Goal: Information Seeking & Learning: Check status

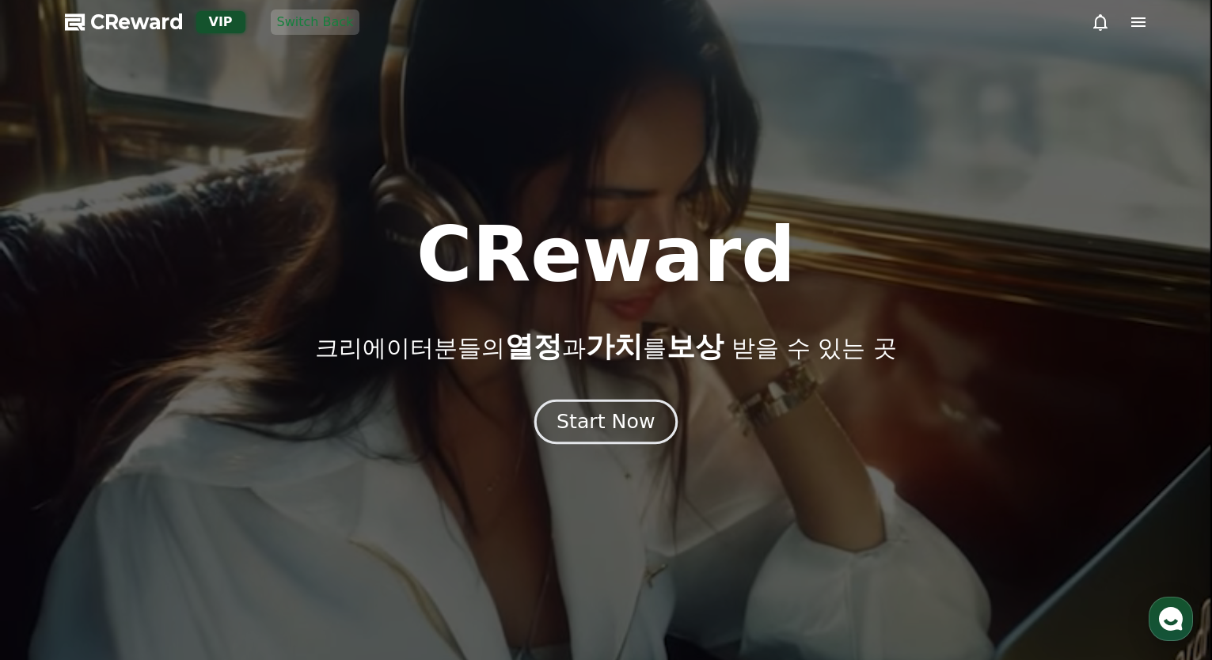
click at [625, 410] on div "Start Now" at bounding box center [605, 421] width 98 height 27
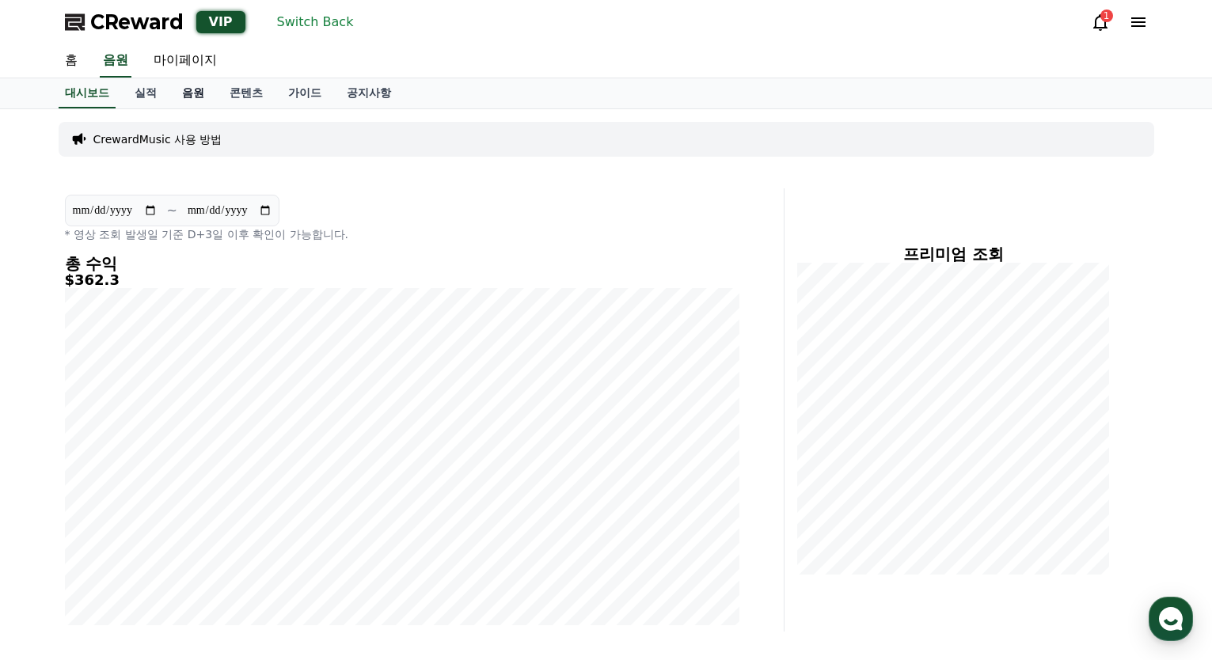
click at [176, 103] on link "음원" at bounding box center [192, 93] width 47 height 30
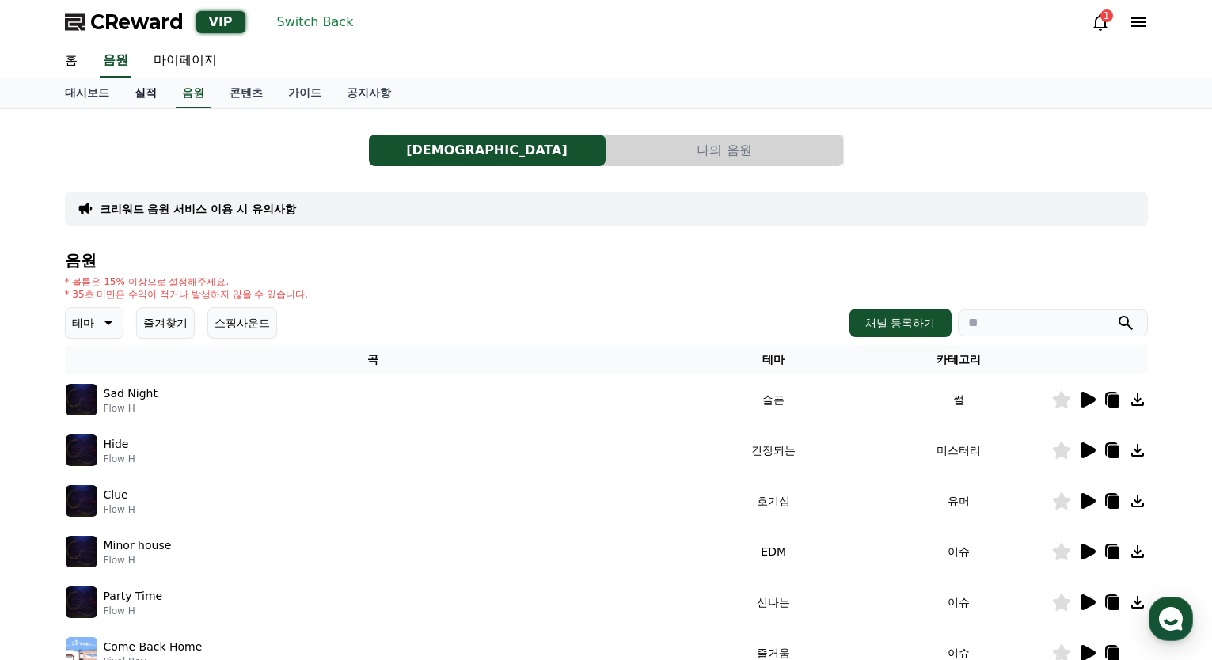
click at [151, 97] on link "실적" at bounding box center [145, 93] width 47 height 30
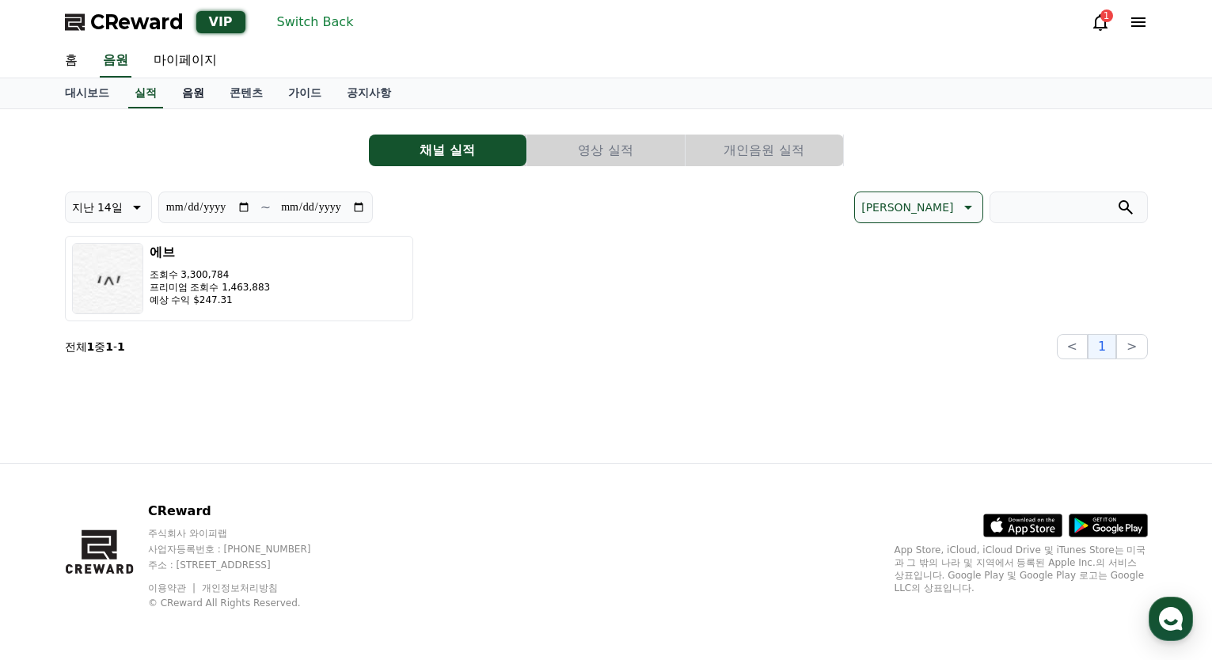
click at [195, 97] on link "음원" at bounding box center [192, 93] width 47 height 30
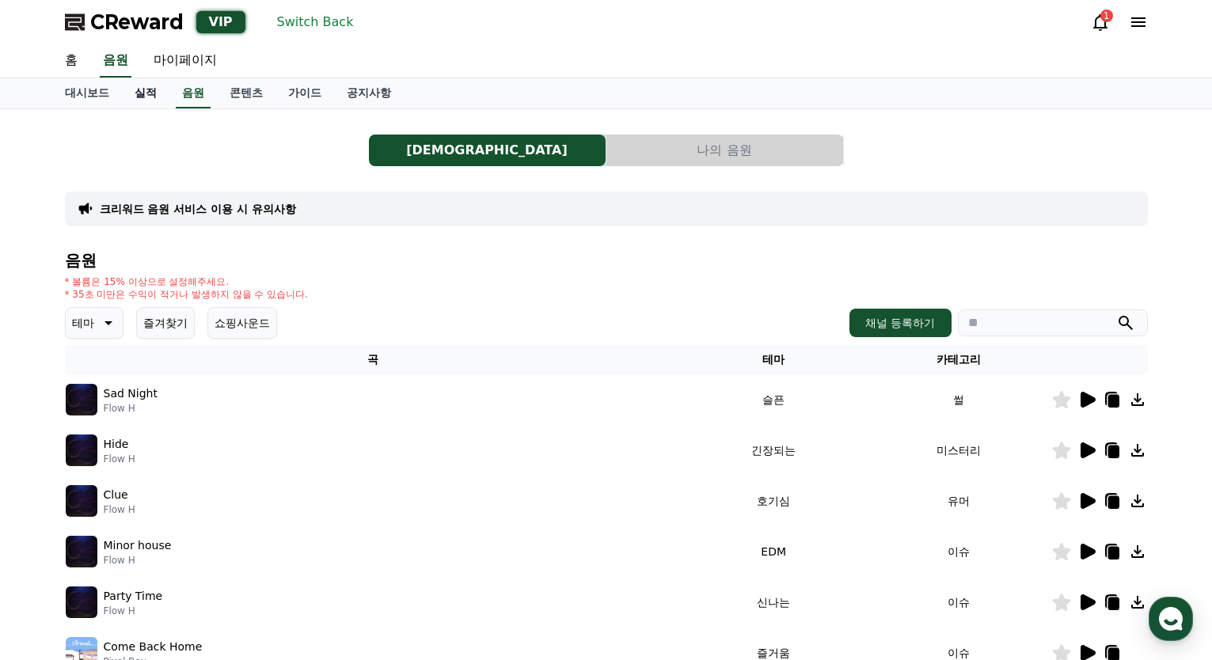
click at [159, 98] on link "실적" at bounding box center [145, 93] width 47 height 30
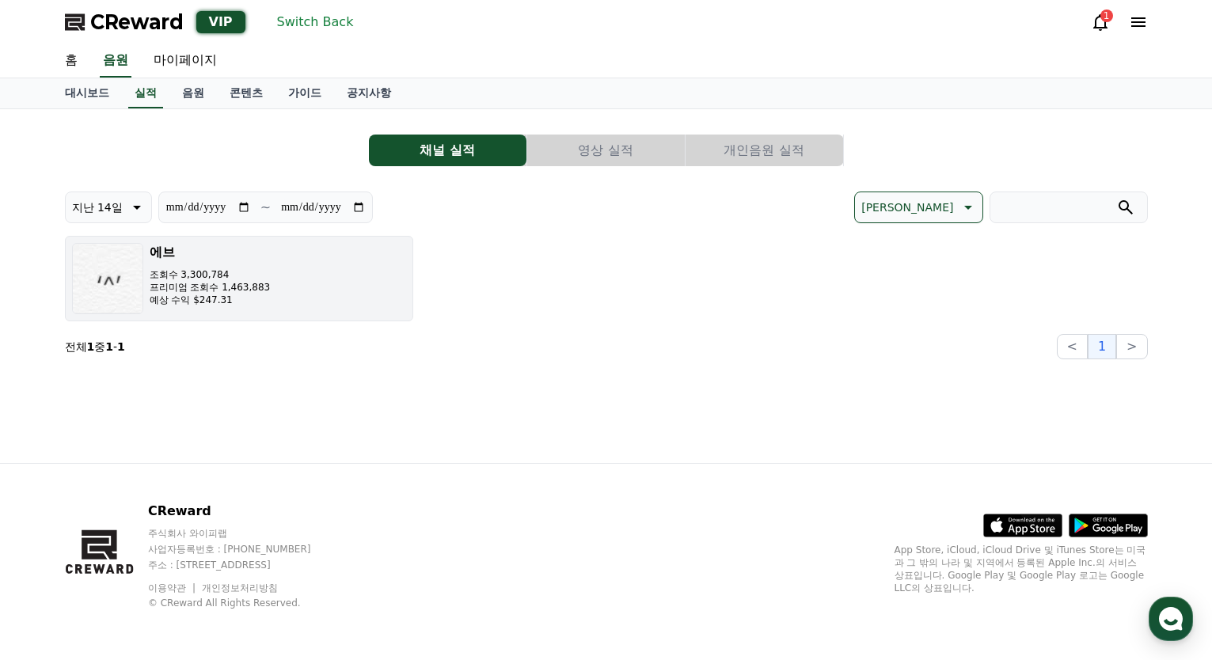
click at [300, 283] on button "[DEMOGRAPHIC_DATA] 조회수 3,300,784 프리미엄 조회수 1,463,883 예상 수익 $247.31" at bounding box center [239, 278] width 348 height 85
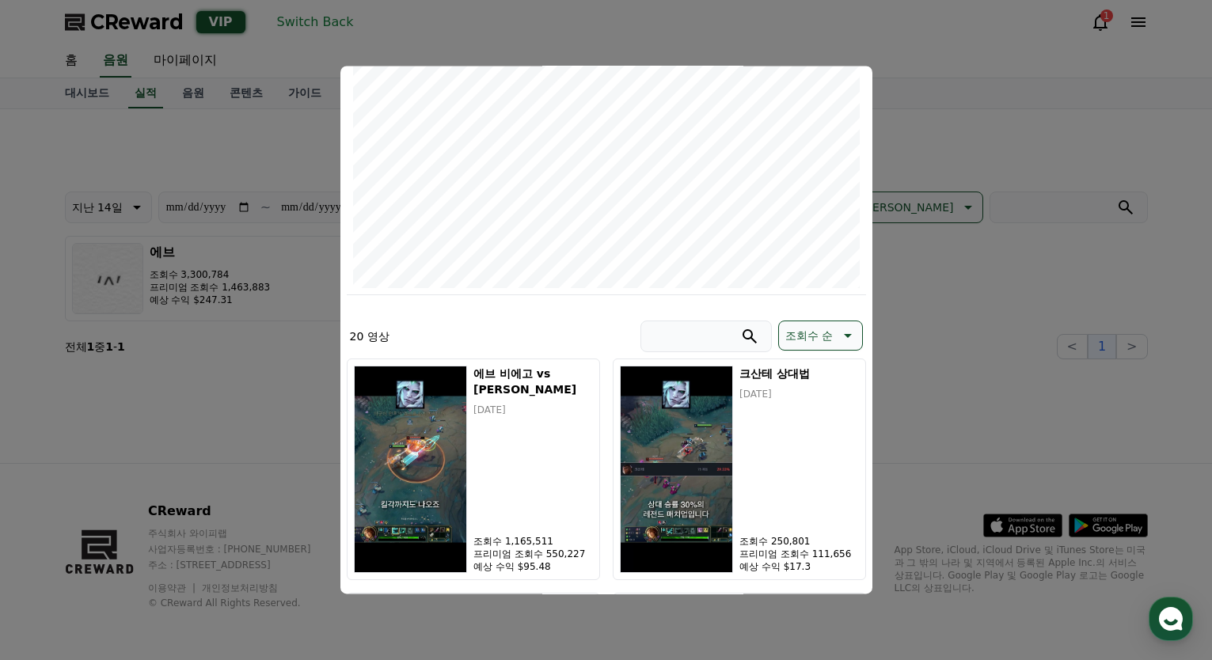
scroll to position [317, 0]
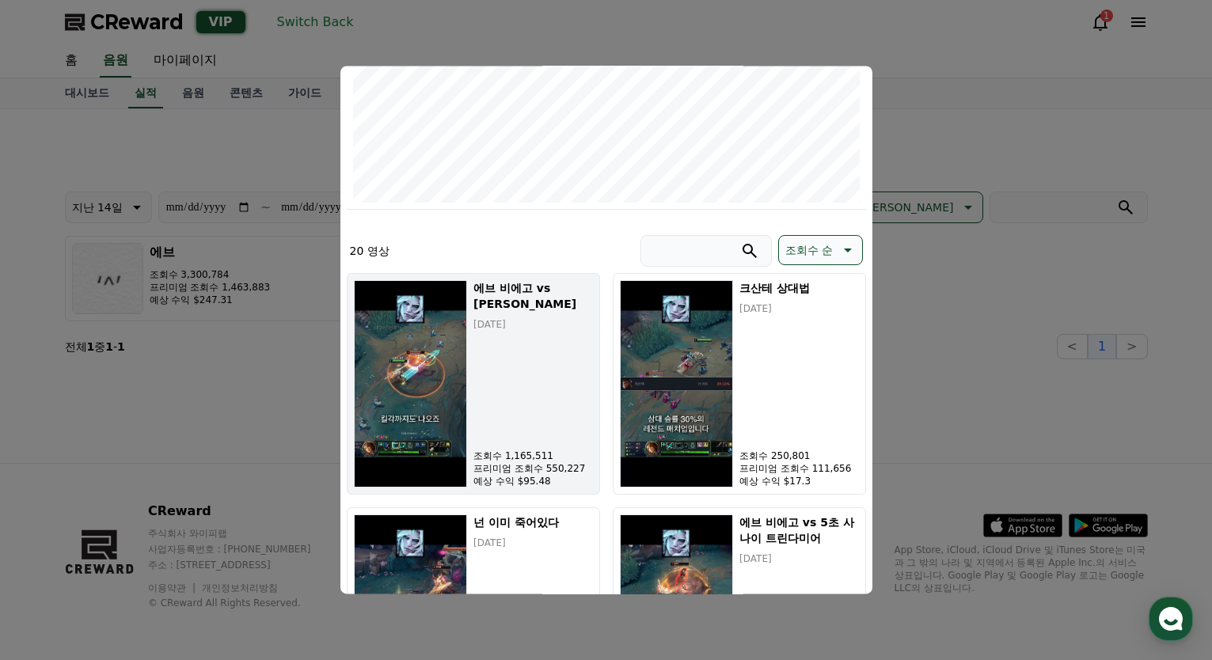
click at [540, 330] on div "[DEMOGRAPHIC_DATA] 비에고 vs 칸 잭스 [DATE] 조회수 1,165,511 프리미엄 조회수 550,227 예상 수익 $95.…" at bounding box center [532, 383] width 119 height 207
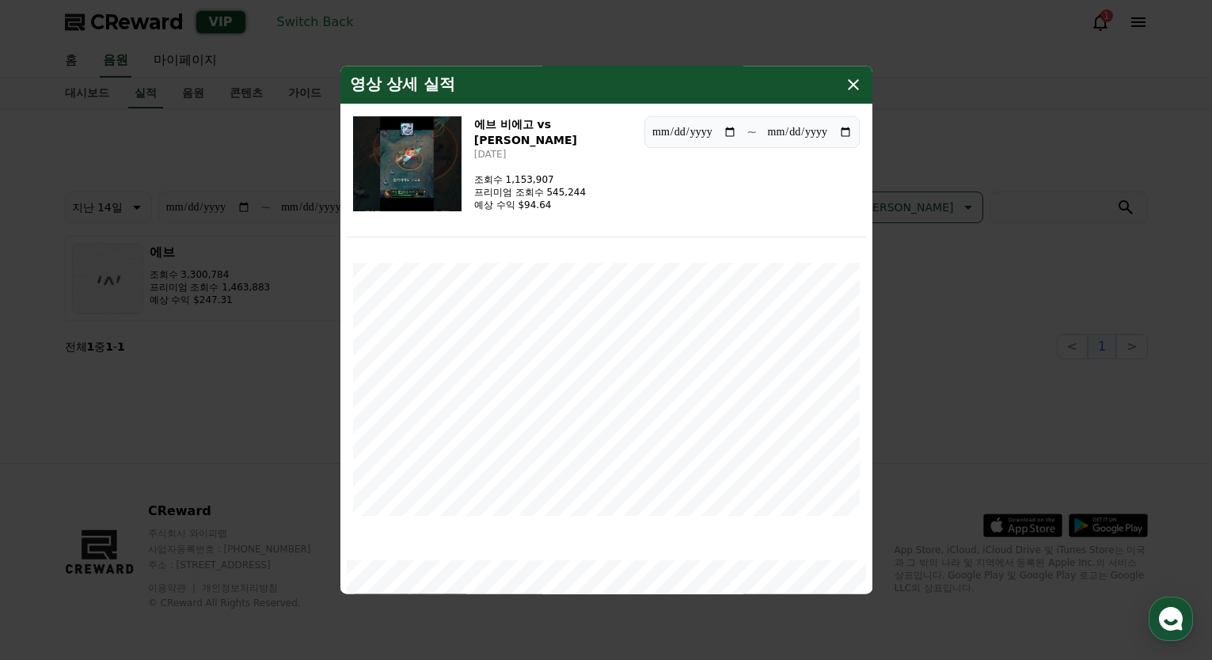
click at [420, 163] on img "modal" at bounding box center [407, 163] width 108 height 95
click at [423, 173] on img "modal" at bounding box center [407, 163] width 108 height 95
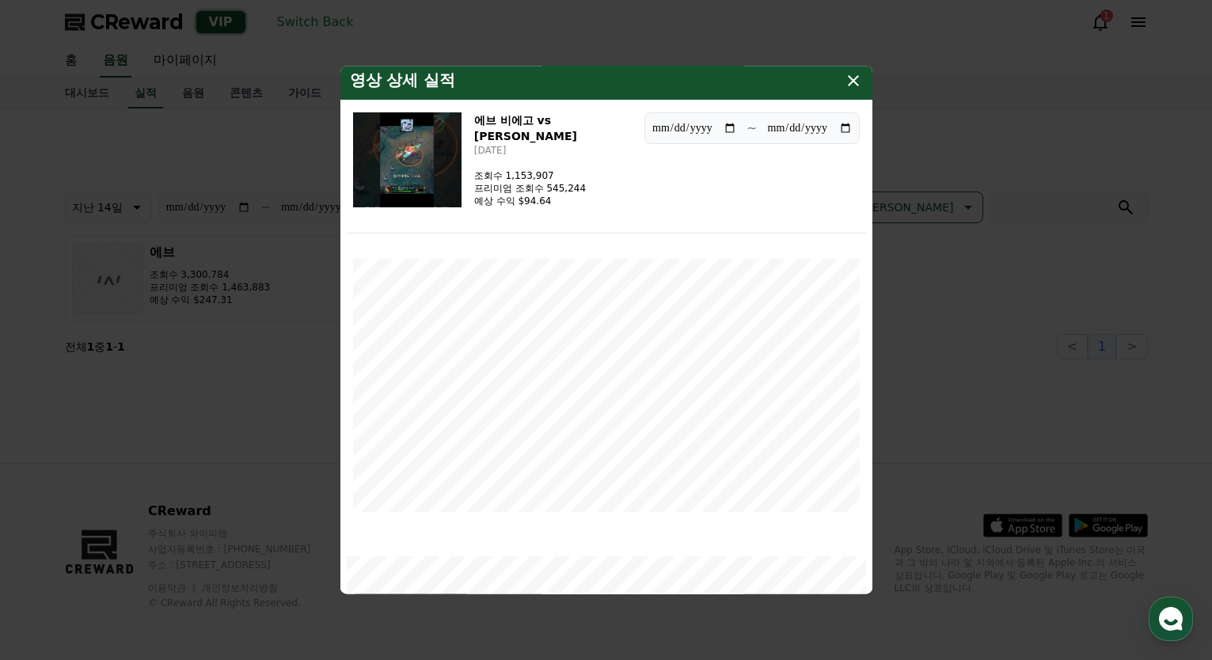
scroll to position [0, 0]
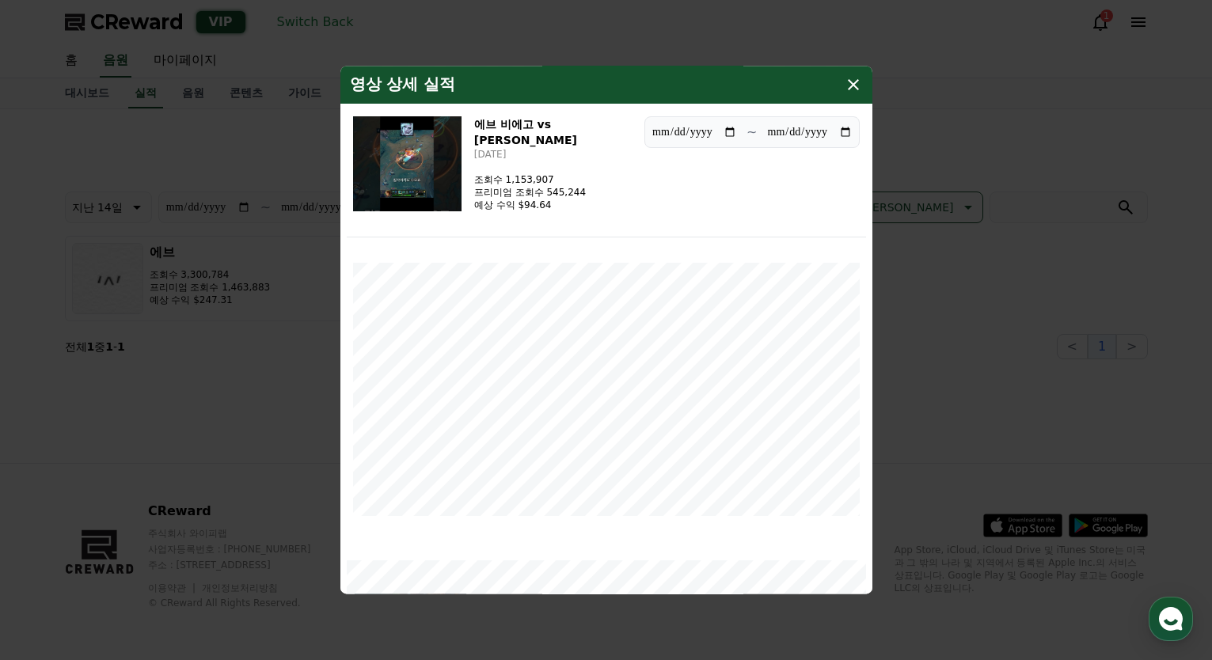
click at [708, 133] on input "**********" at bounding box center [693, 131] width 85 height 17
type input "**********"
click at [855, 83] on icon "modal" at bounding box center [853, 84] width 11 height 11
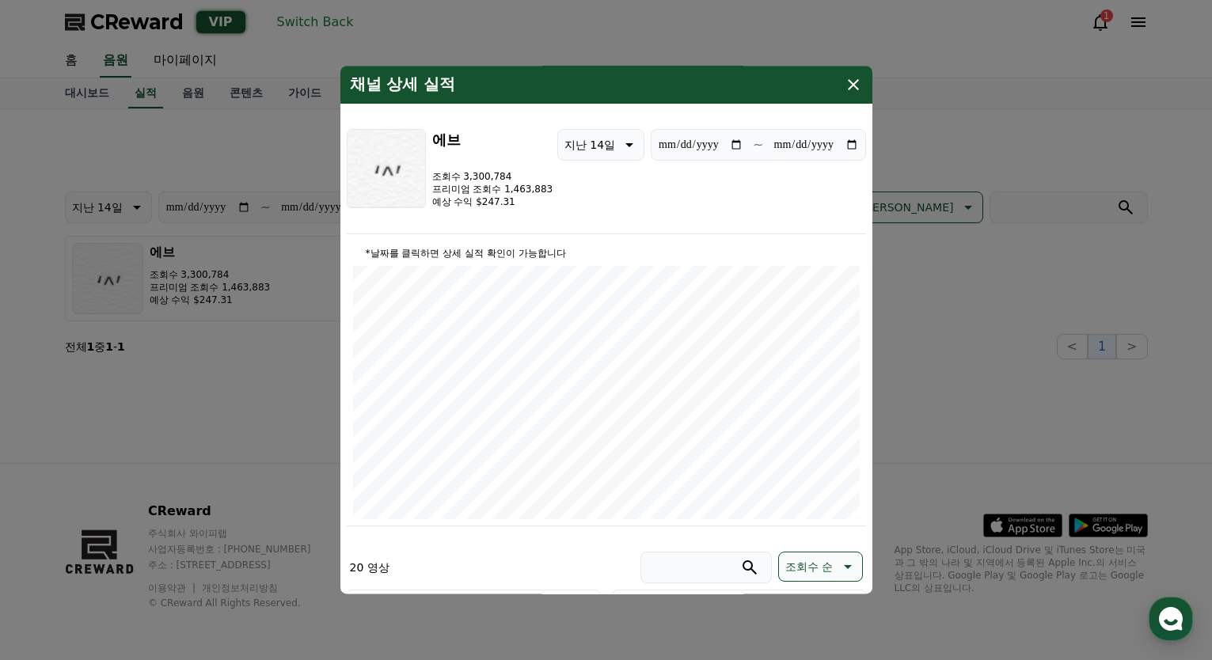
click at [852, 84] on icon "modal" at bounding box center [853, 84] width 11 height 11
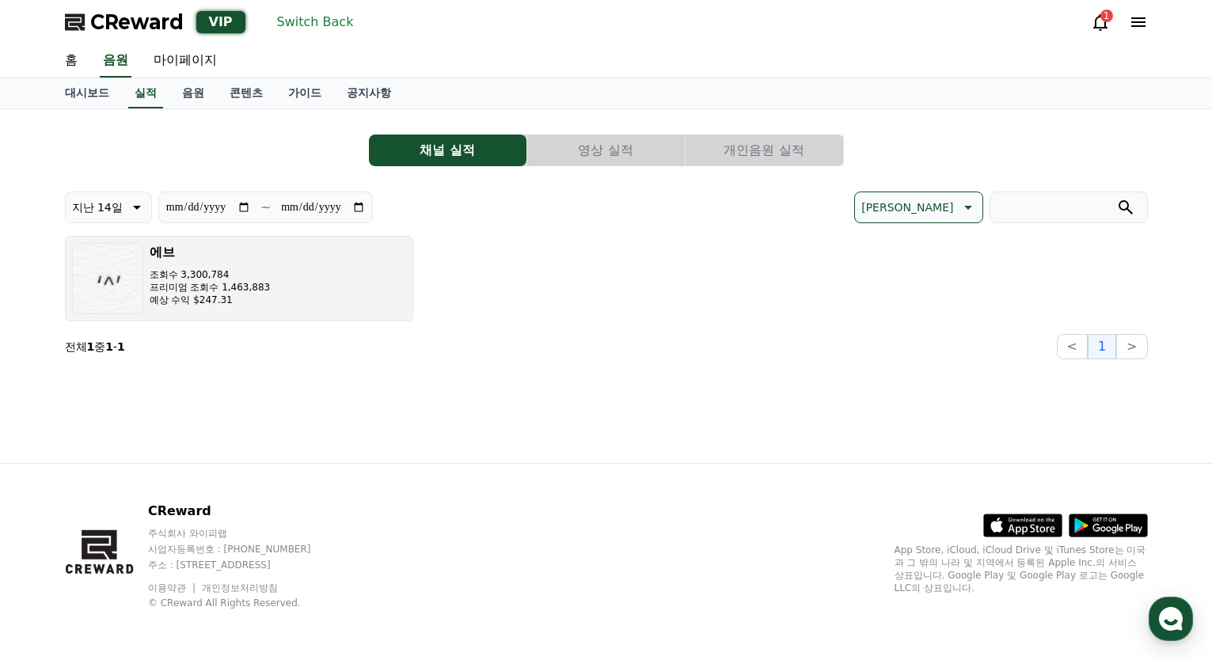
click at [206, 257] on h3 "에브" at bounding box center [210, 252] width 121 height 19
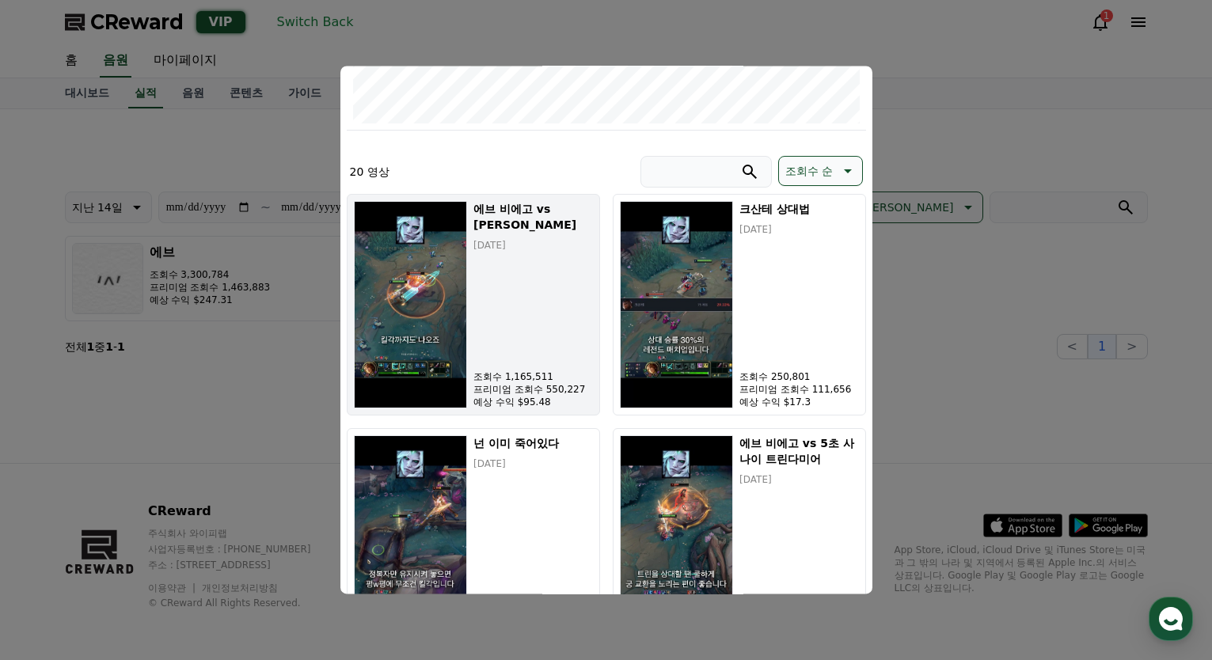
scroll to position [317, 0]
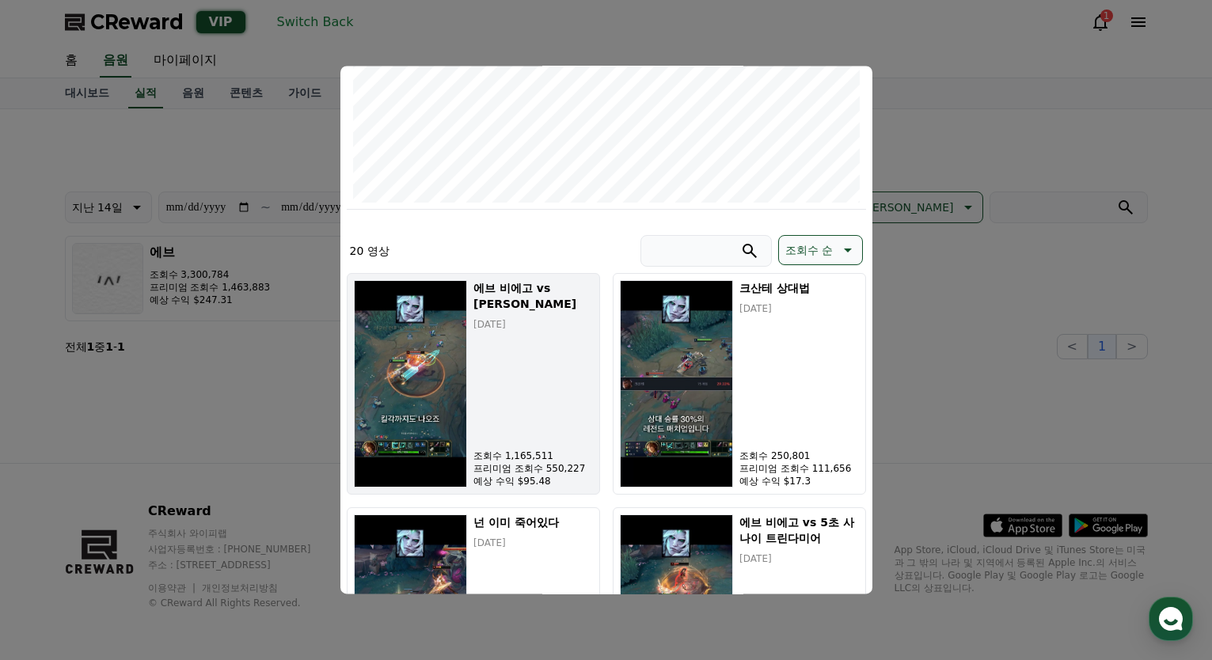
click at [446, 326] on img "modal" at bounding box center [411, 383] width 114 height 207
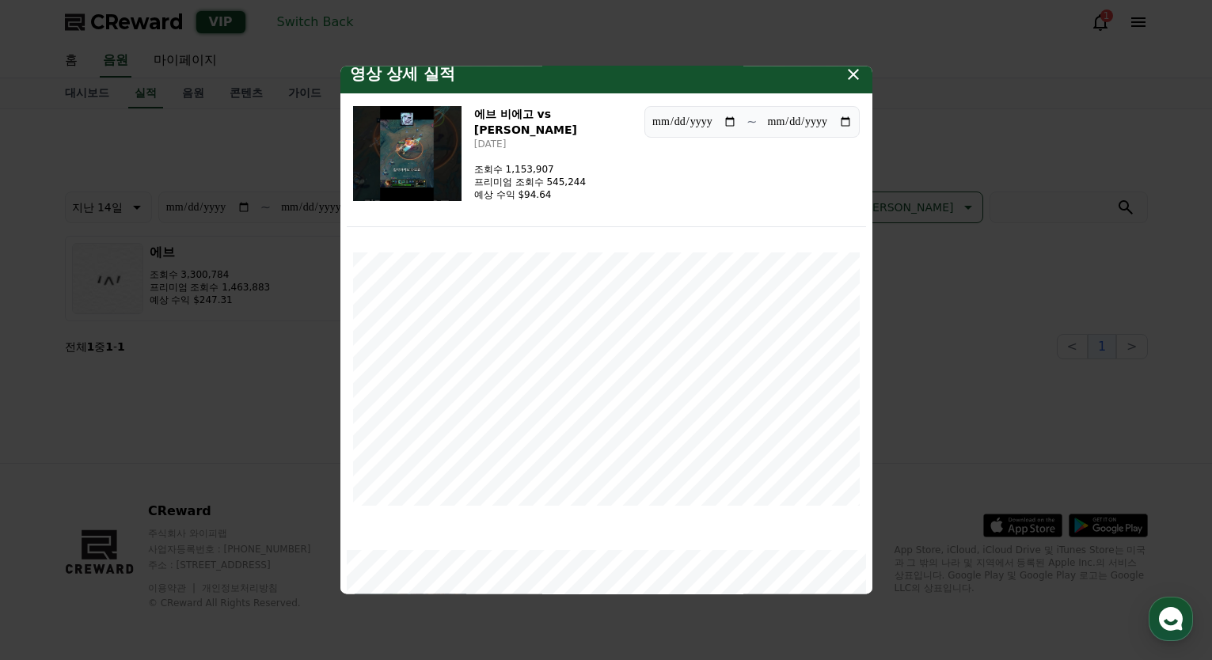
scroll to position [0, 0]
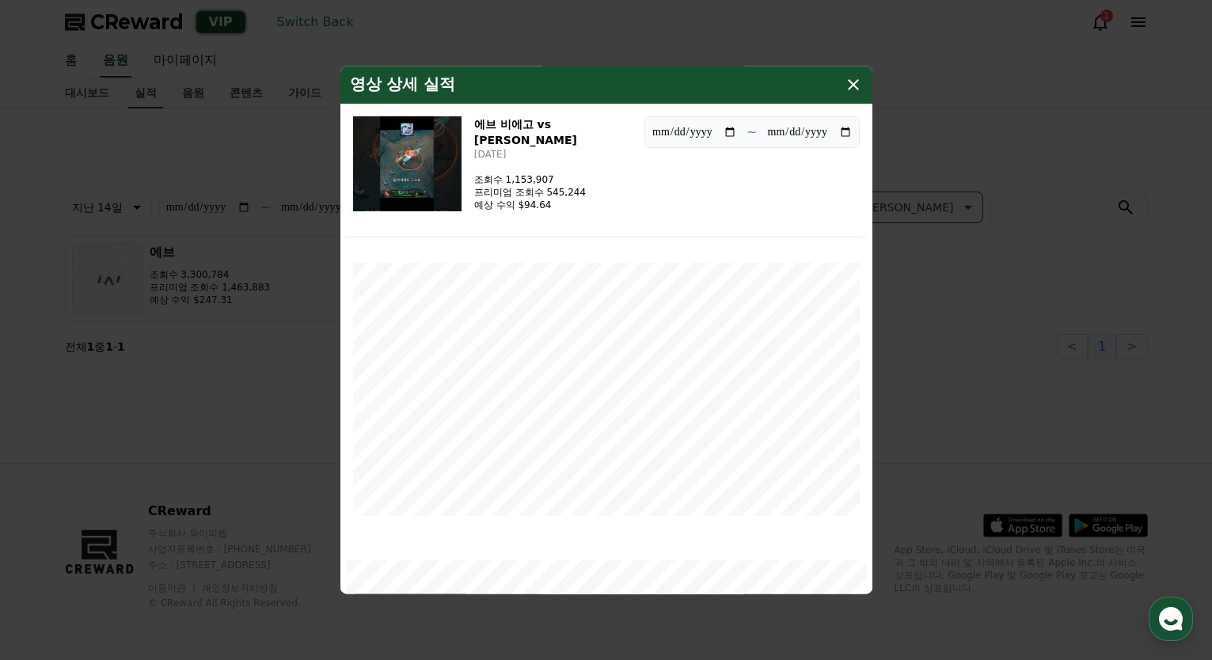
click at [416, 181] on img "modal" at bounding box center [407, 163] width 108 height 95
click at [848, 80] on icon "modal" at bounding box center [853, 84] width 11 height 11
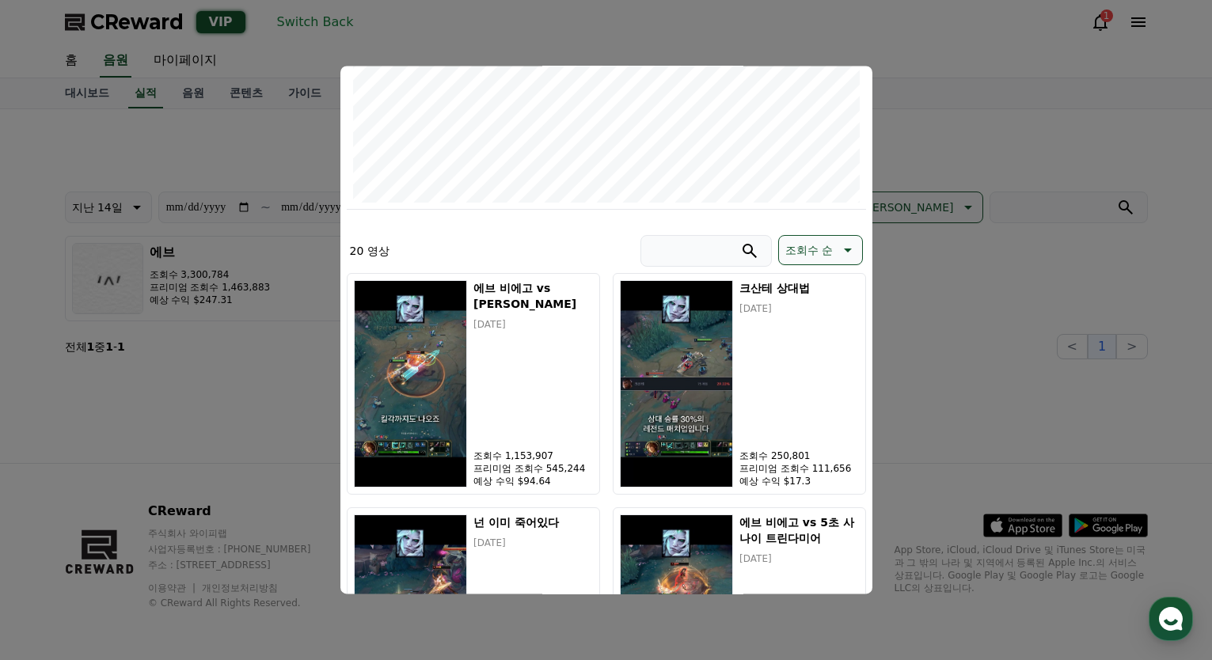
drag, startPoint x: 565, startPoint y: 7, endPoint x: 423, endPoint y: 43, distance: 146.8
click at [564, 7] on button "close modal" at bounding box center [606, 330] width 1212 height 660
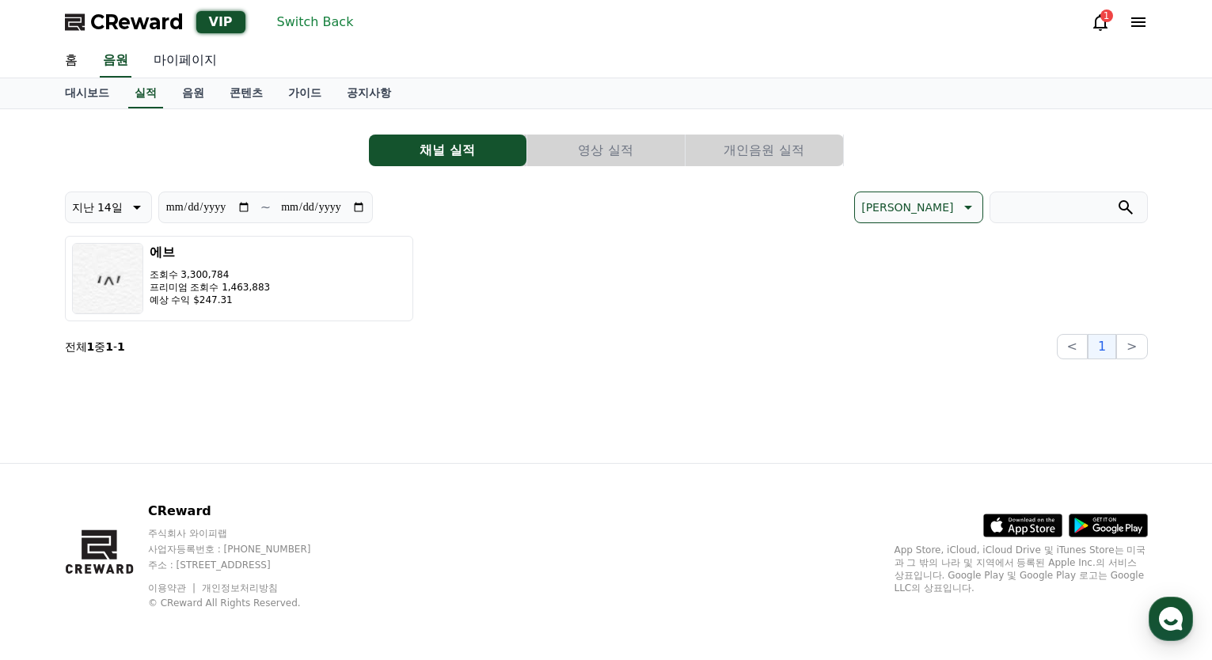
click at [199, 61] on link "마이페이지" at bounding box center [185, 60] width 89 height 33
select select "**********"
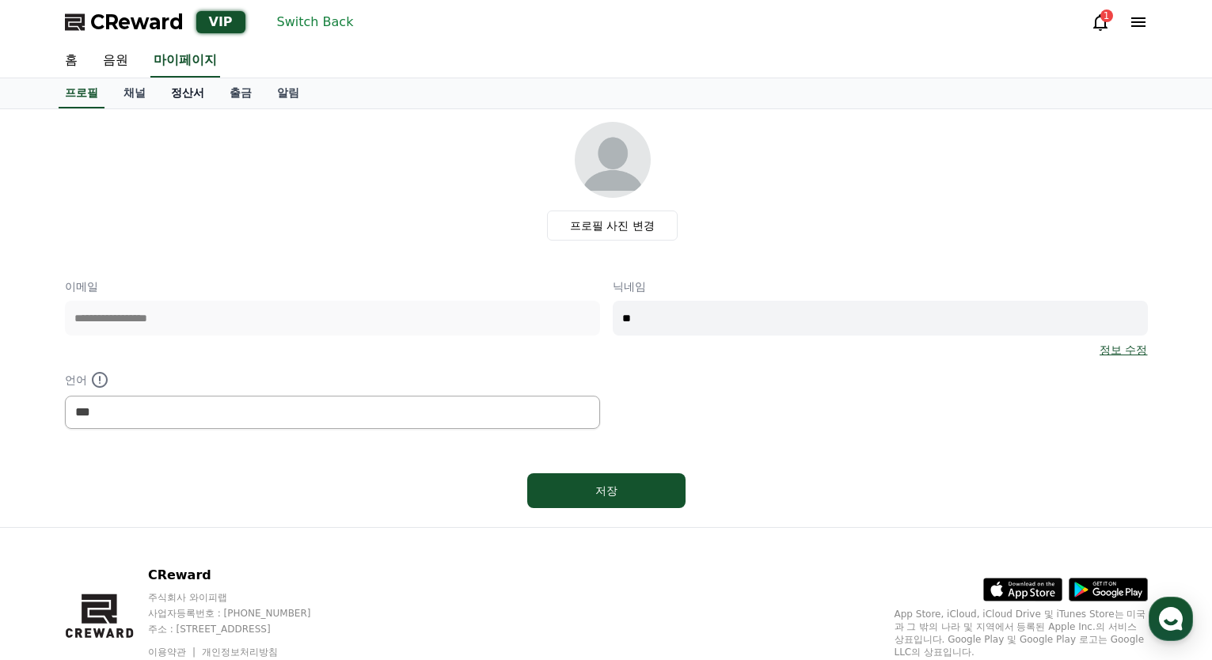
click at [182, 96] on link "정산서" at bounding box center [187, 93] width 59 height 30
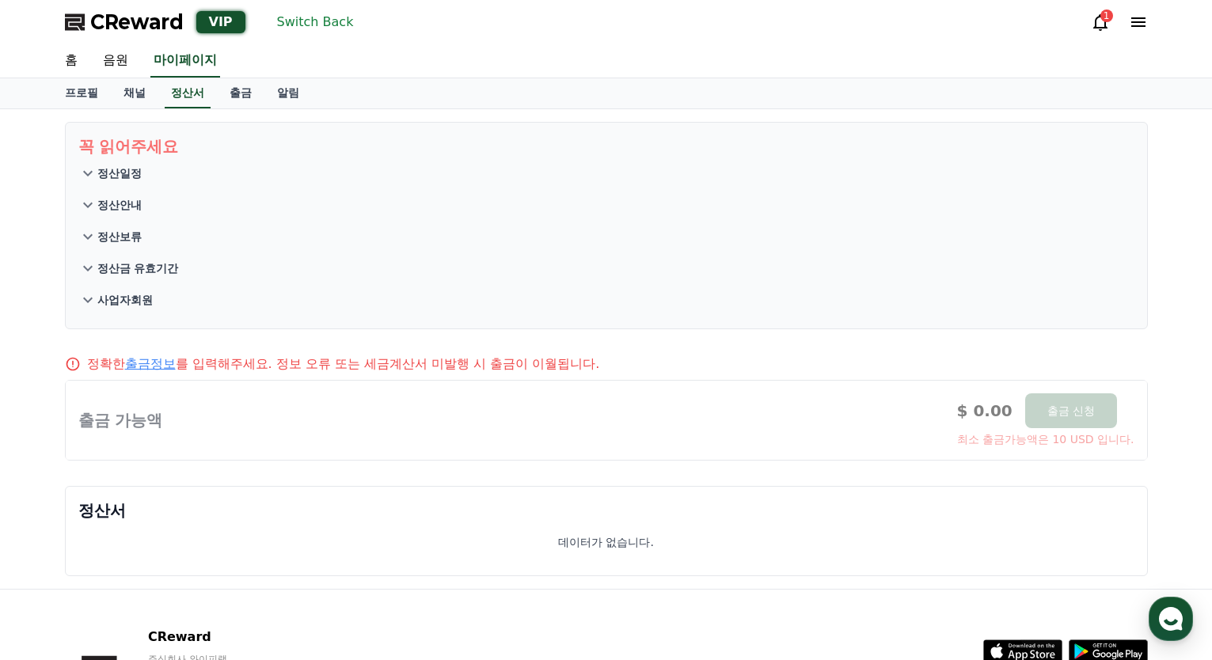
drag, startPoint x: 294, startPoint y: 24, endPoint x: 260, endPoint y: 182, distance: 161.9
click at [337, 114] on div "CReward VIP Switch Back 1 홈 음원 마이페이지 프로필 채널 정산서 출금 알림 꼭 읽어주세요 정산일정 정산안내 정산보류 정산…" at bounding box center [606, 393] width 1212 height 786
click at [323, 22] on button "Switch Back" at bounding box center [315, 21] width 89 height 25
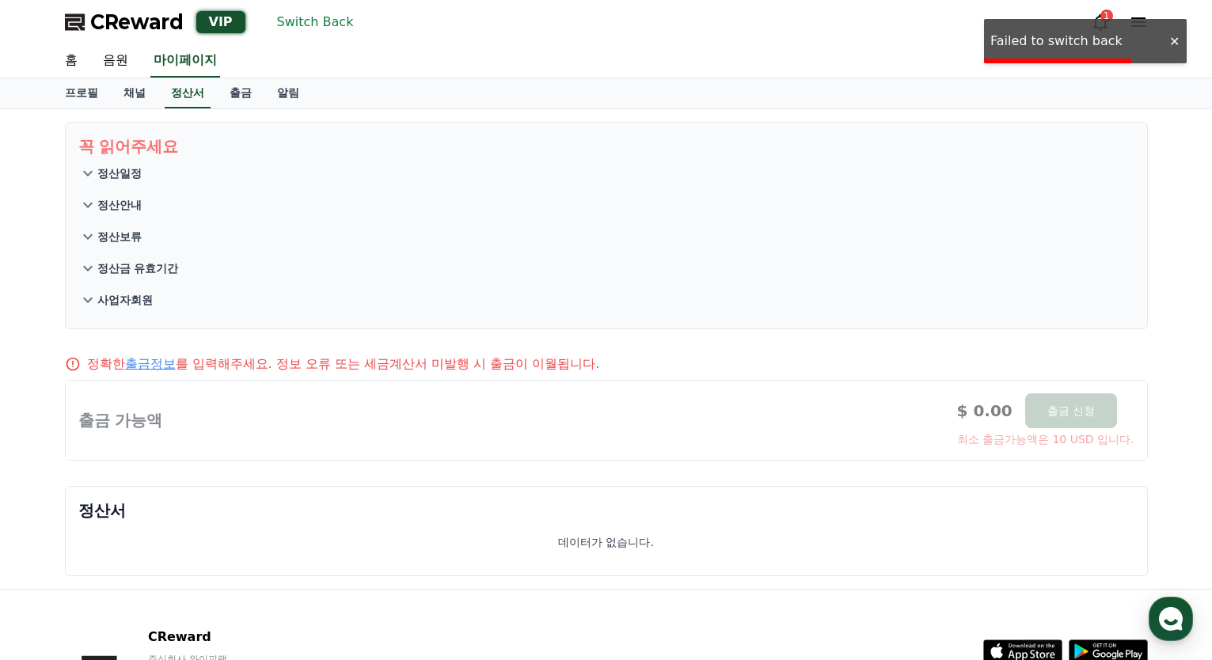
click at [139, 26] on span "CReward" at bounding box center [136, 21] width 93 height 25
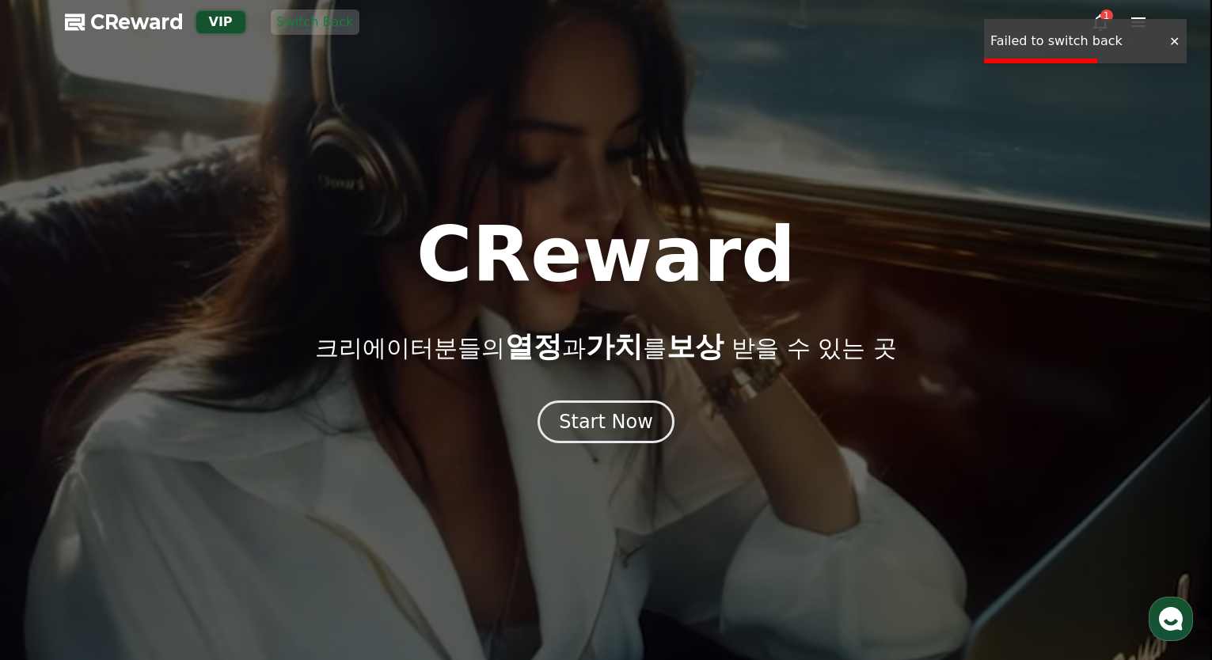
click at [396, 89] on div at bounding box center [606, 330] width 1212 height 660
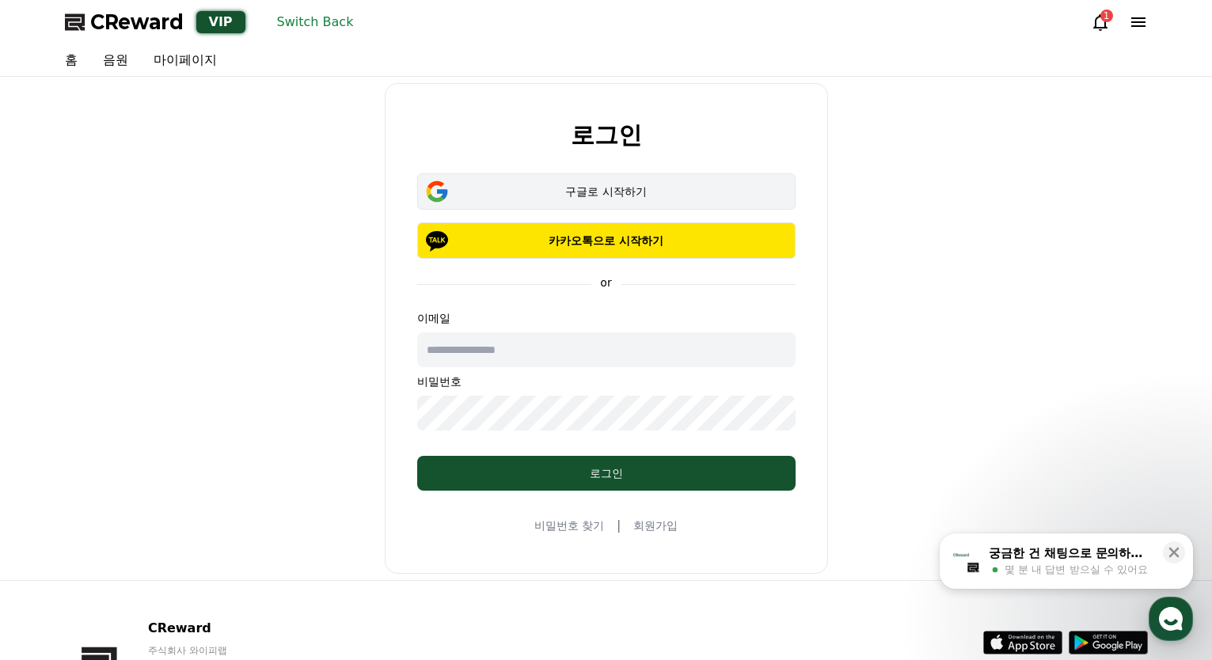
click at [604, 194] on div "구글로 시작하기" at bounding box center [606, 192] width 332 height 16
click at [323, 25] on button "Switch Back" at bounding box center [315, 21] width 89 height 25
